Goal: Task Accomplishment & Management: Manage account settings

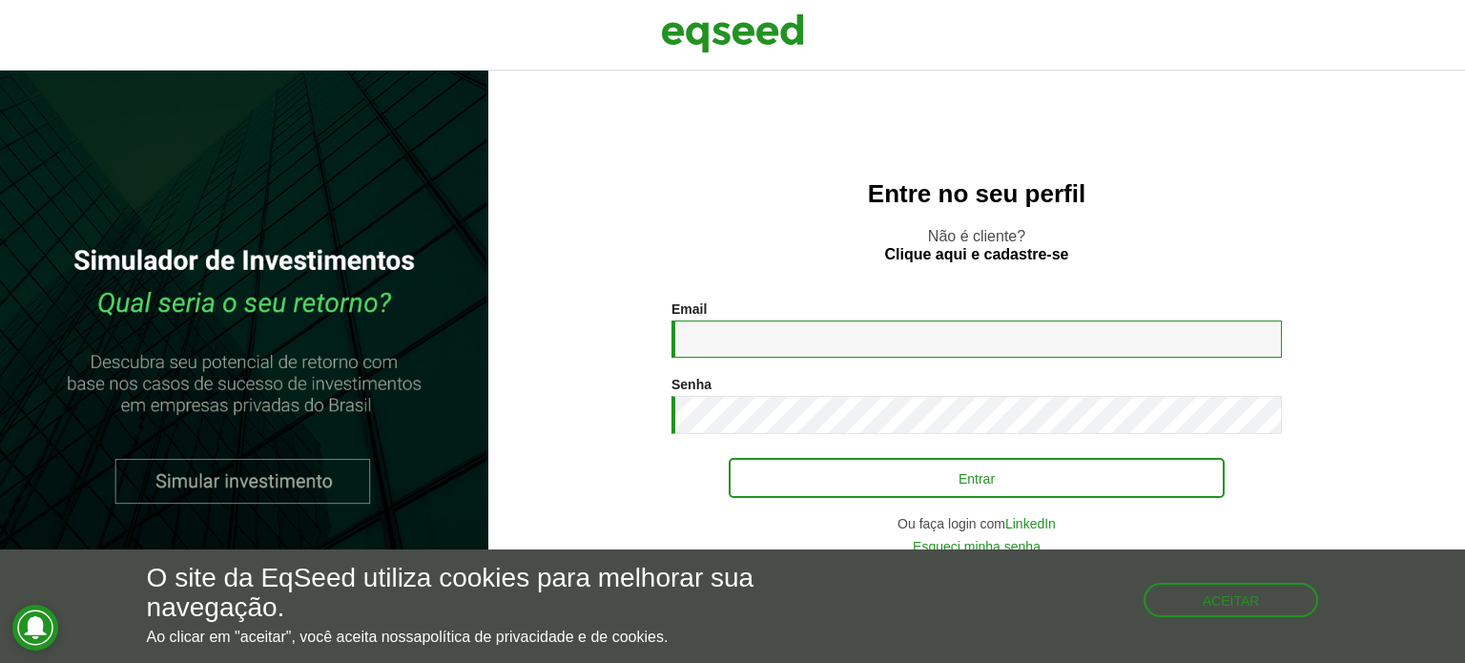
type input "**********"
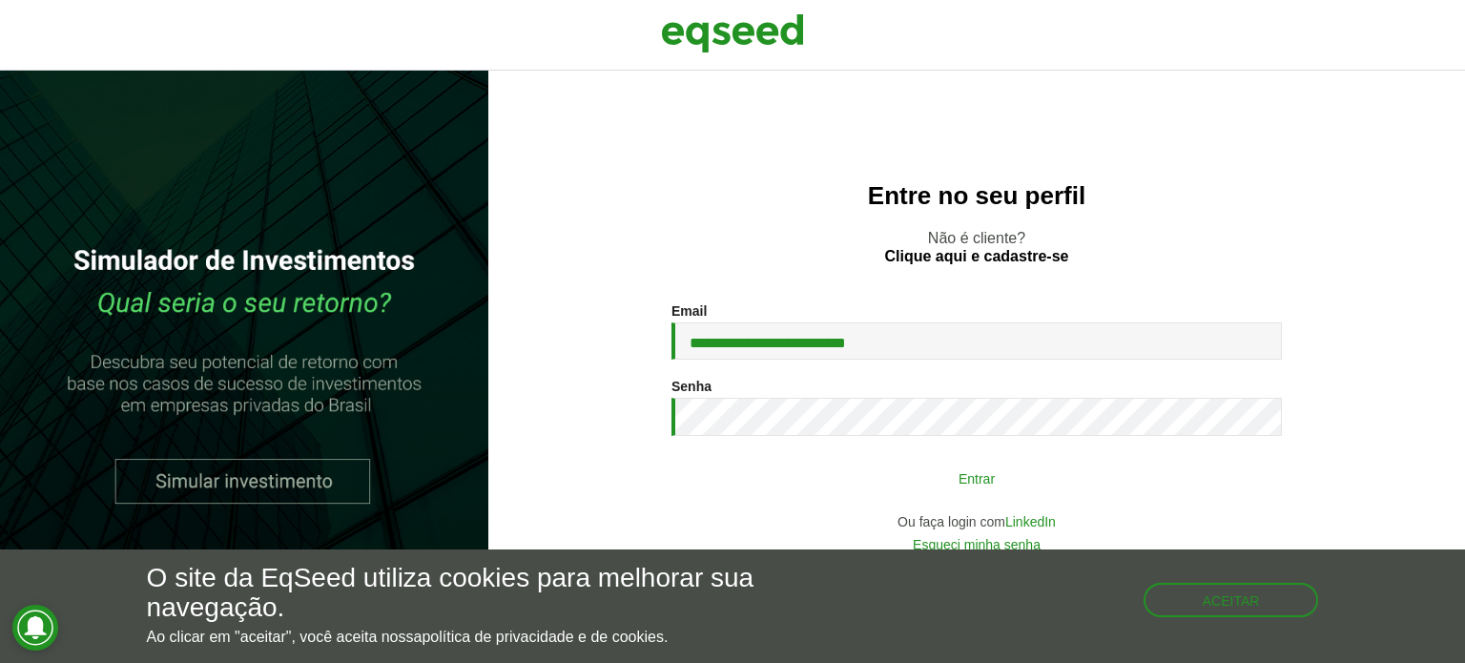
click at [1003, 482] on button "Entrar" at bounding box center [977, 478] width 496 height 36
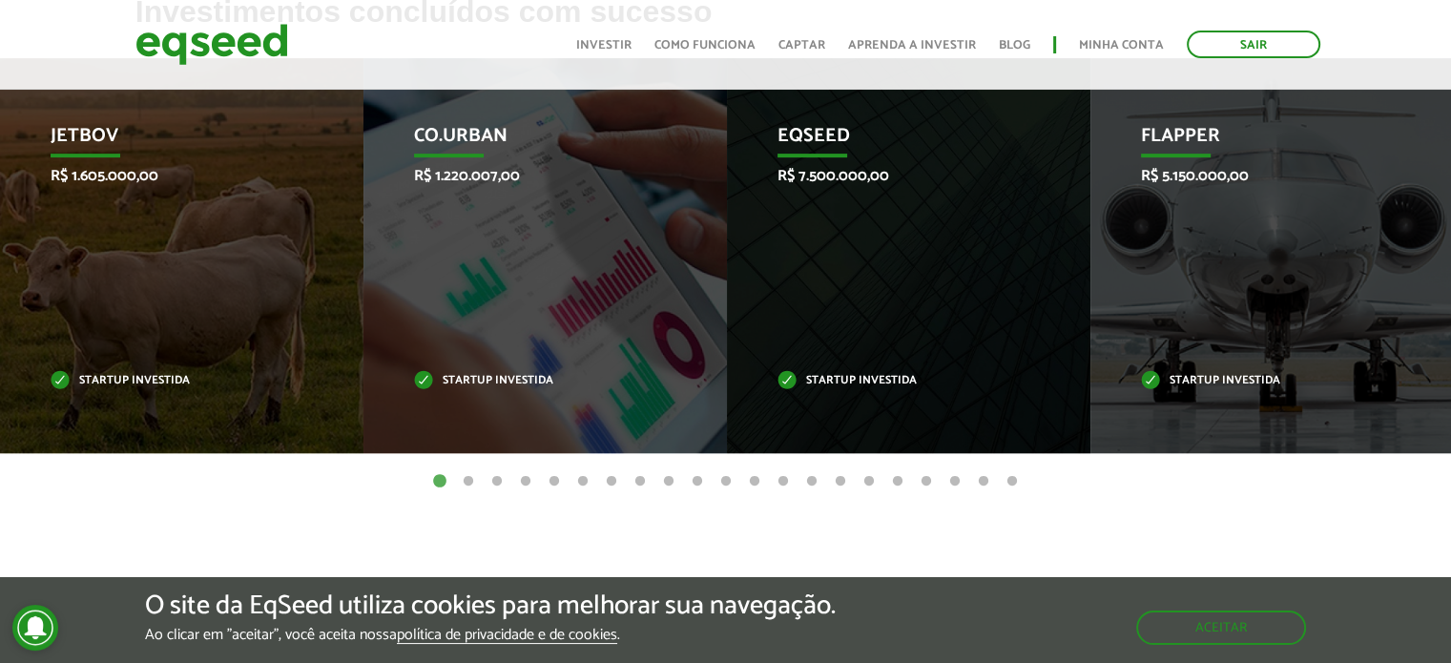
scroll to position [707, 0]
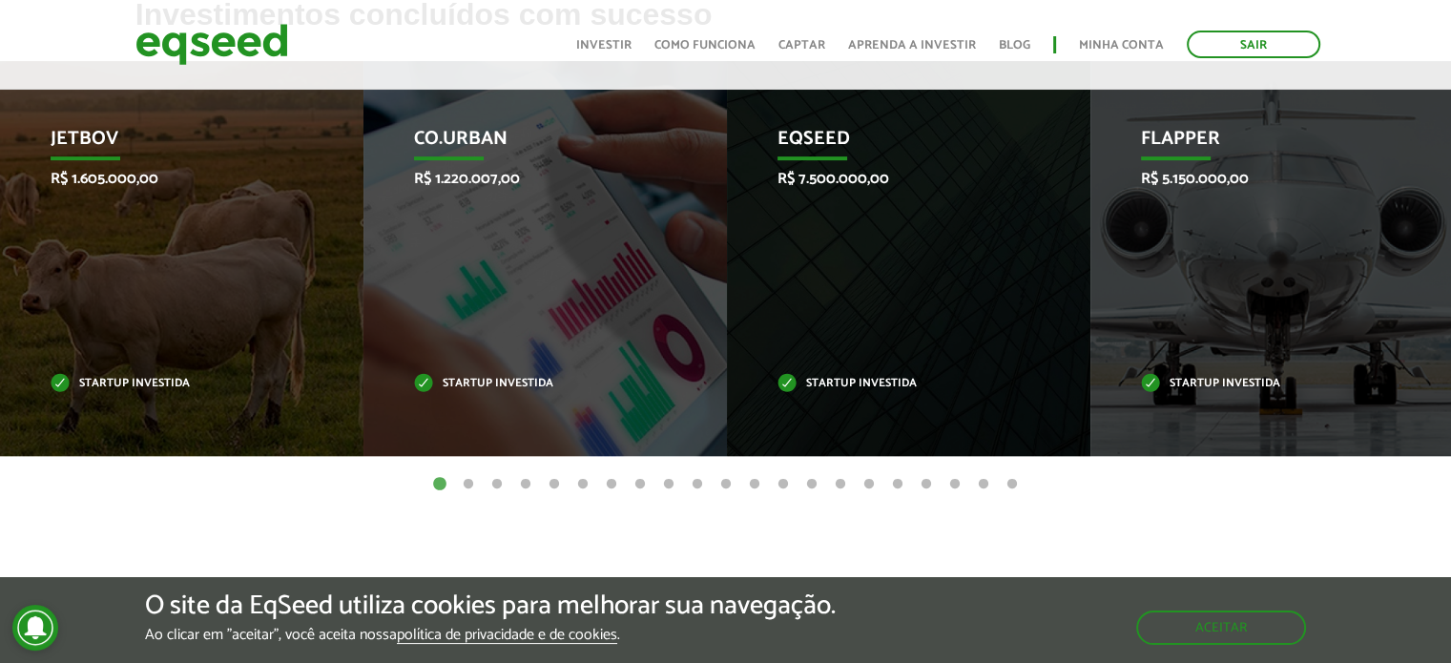
drag, startPoint x: 1457, startPoint y: 140, endPoint x: 1447, endPoint y: 355, distance: 214.9
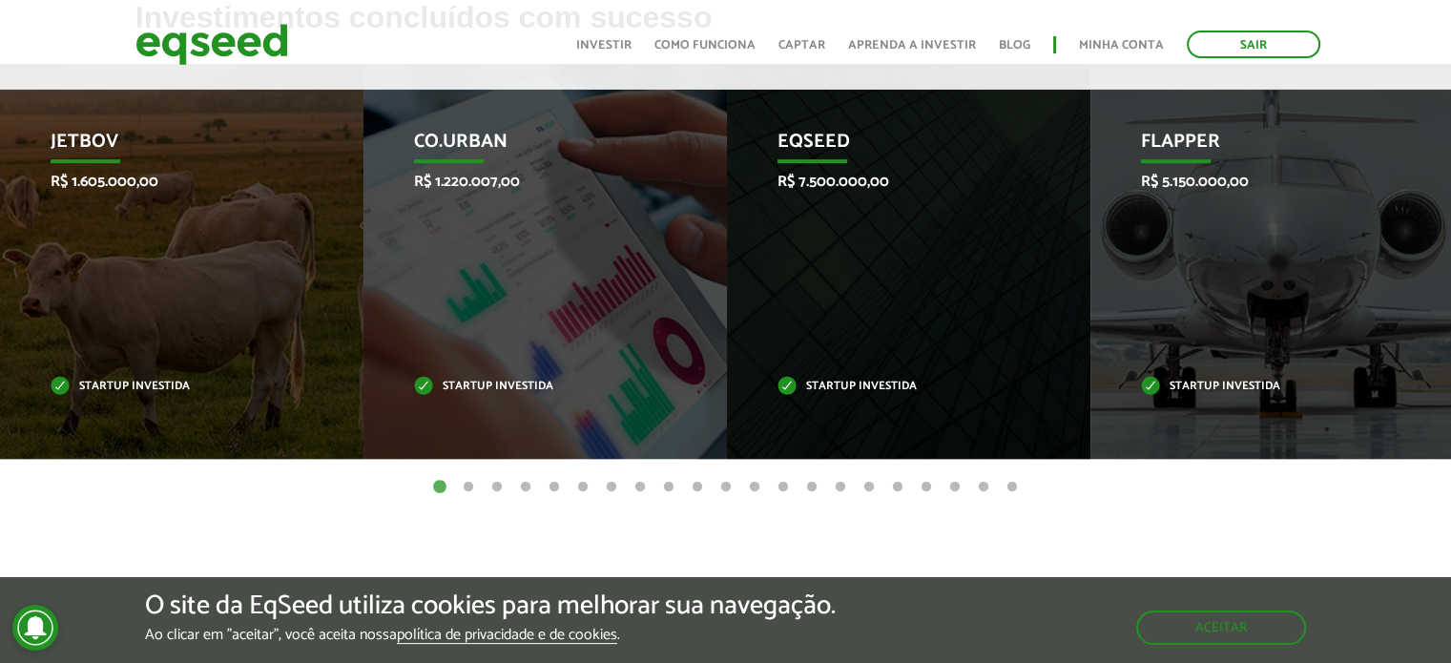
scroll to position [0, 0]
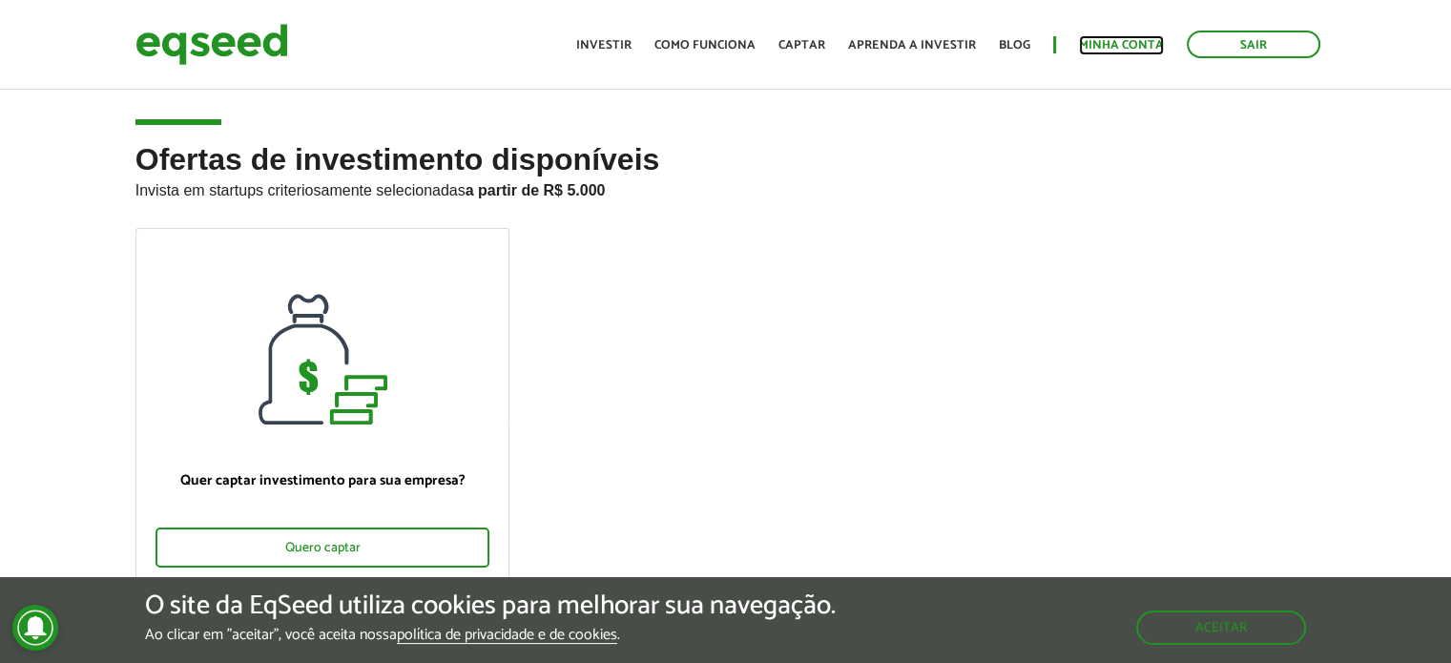
click at [1113, 46] on link "Minha conta" at bounding box center [1121, 45] width 85 height 12
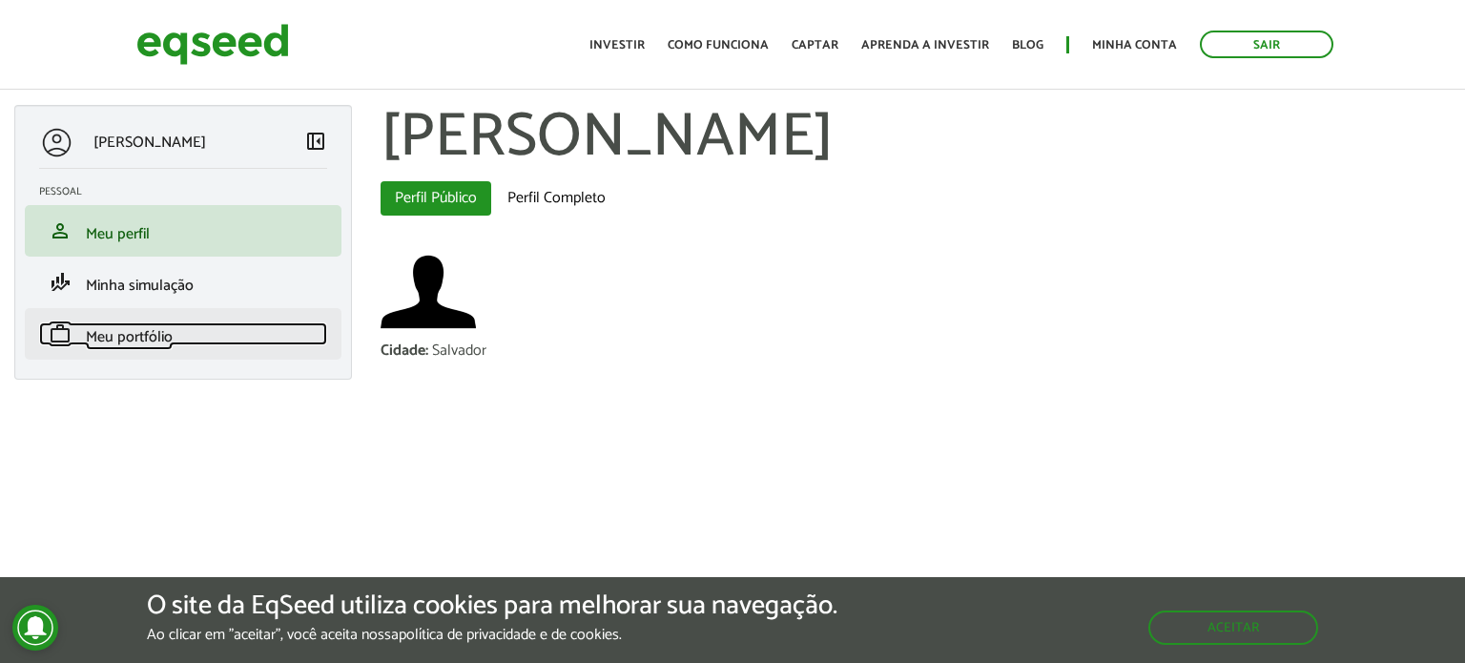
click at [115, 338] on span "Meu portfólio" at bounding box center [129, 337] width 87 height 26
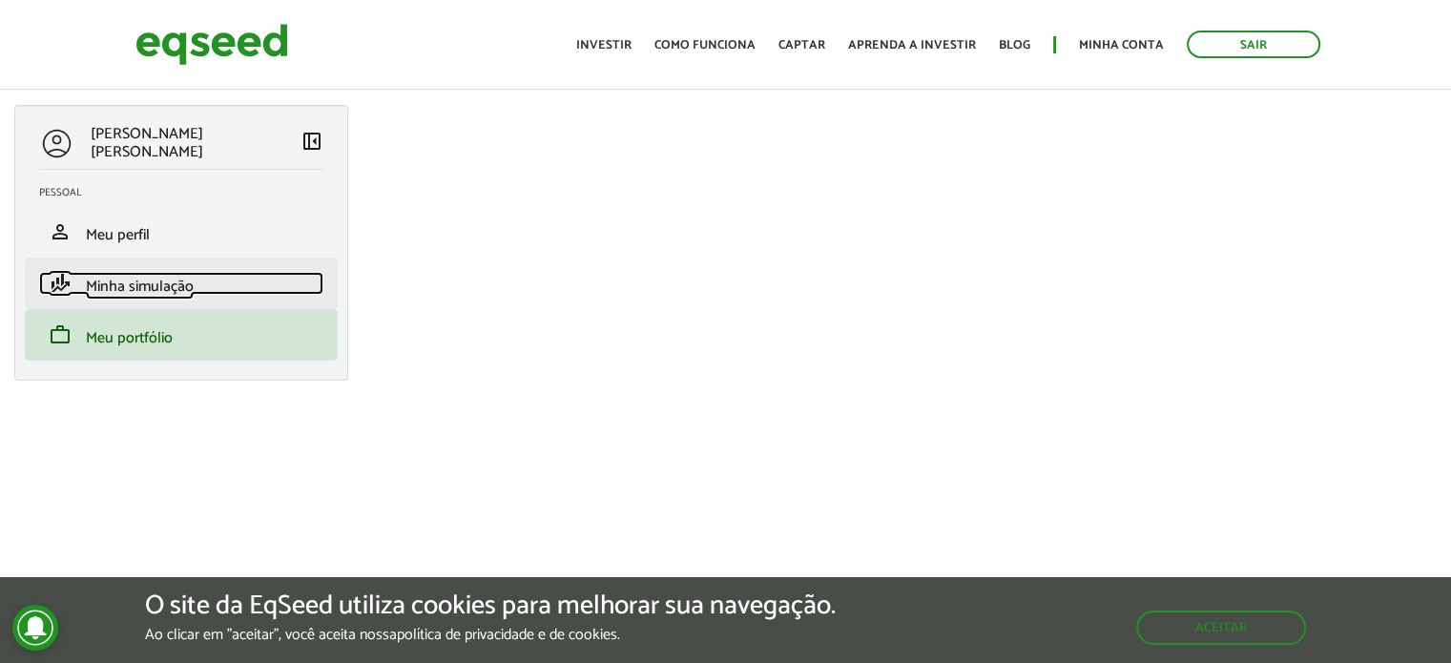
click at [99, 286] on span "Minha simulação" at bounding box center [140, 287] width 108 height 26
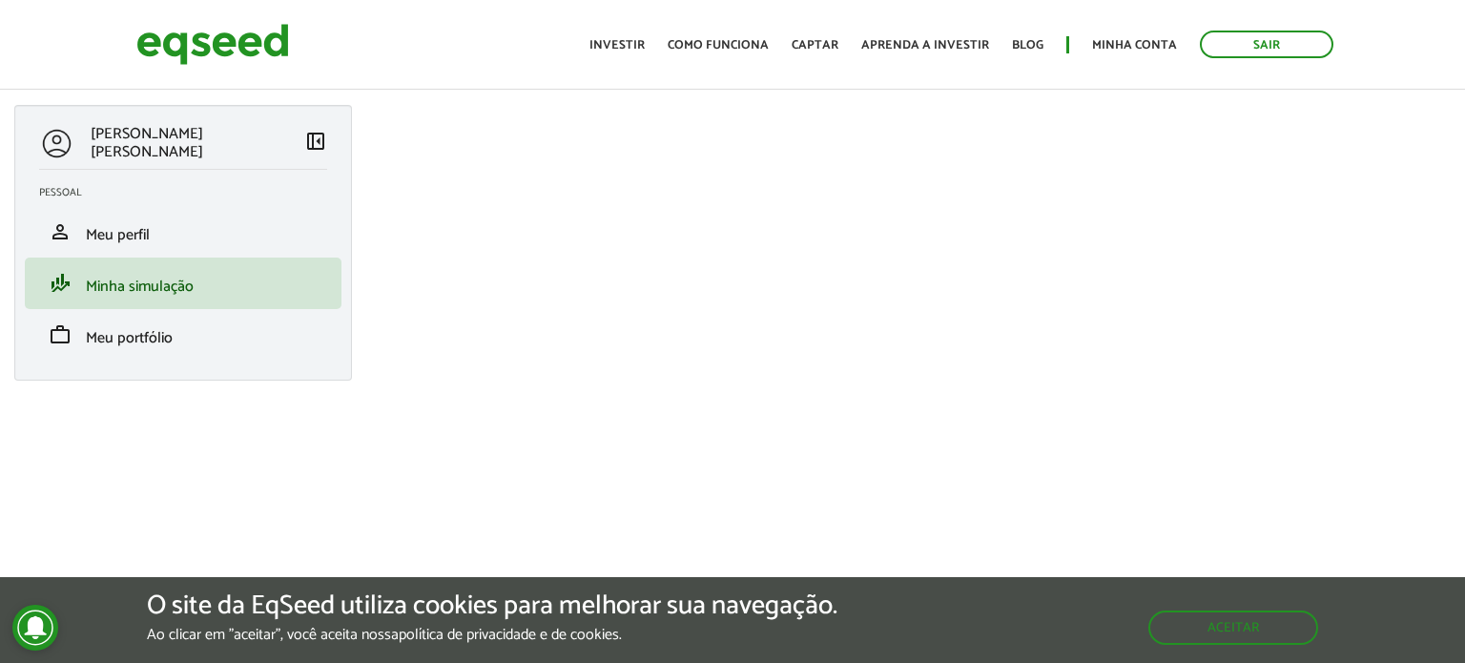
drag, startPoint x: 198, startPoint y: 16, endPoint x: 209, endPoint y: 41, distance: 26.9
click at [209, 41] on header "Sair Toggle navigation Toggle navigation Início Investir Como funciona Captar A…" at bounding box center [732, 45] width 1465 height 90
click at [209, 41] on img at bounding box center [212, 44] width 153 height 51
